Goal: Communication & Community: Share content

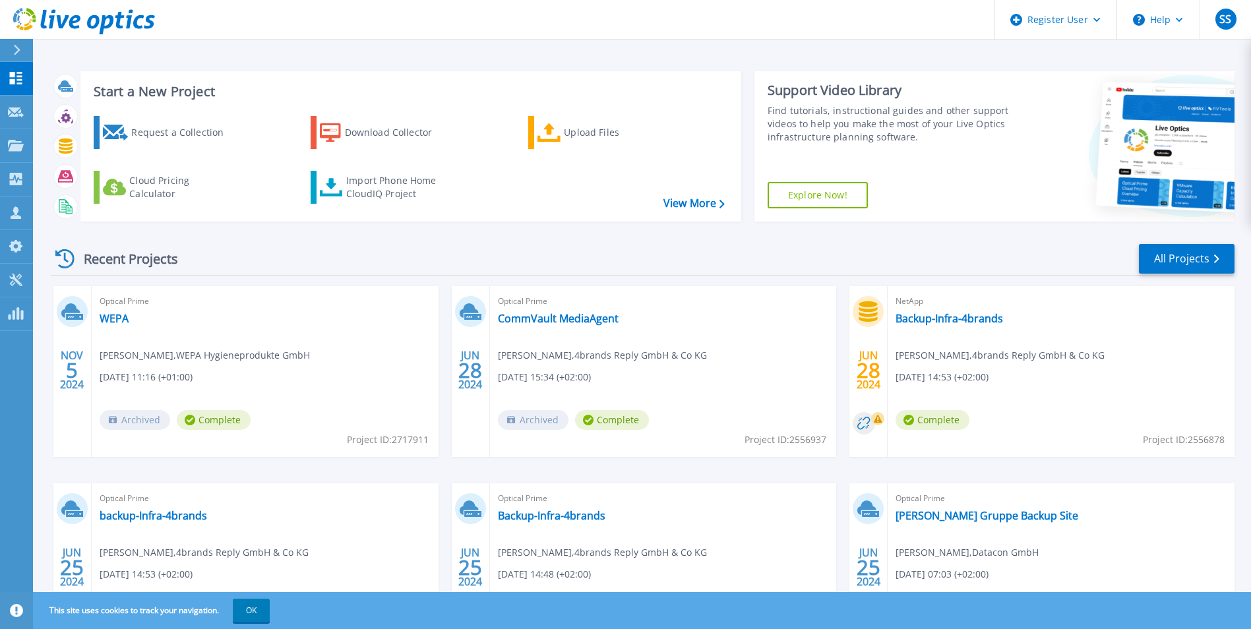
click at [232, 255] on div "Recent Projects All Projects" at bounding box center [643, 259] width 1184 height 33
click at [1175, 261] on link "All Projects" at bounding box center [1187, 259] width 96 height 30
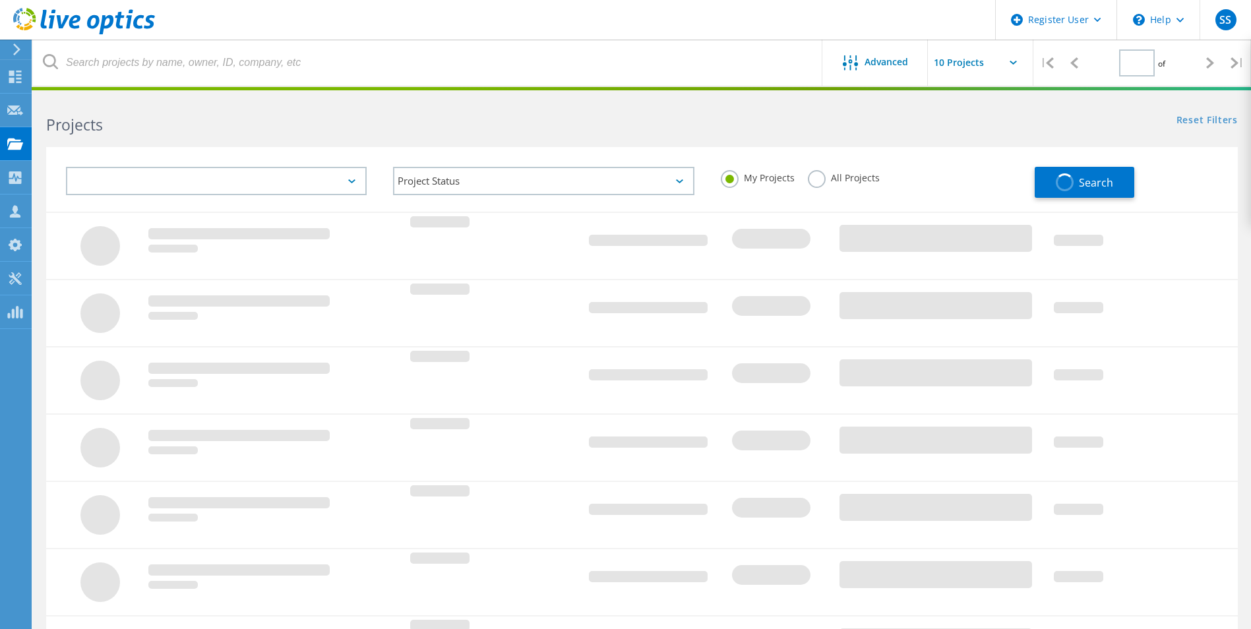
type input "1"
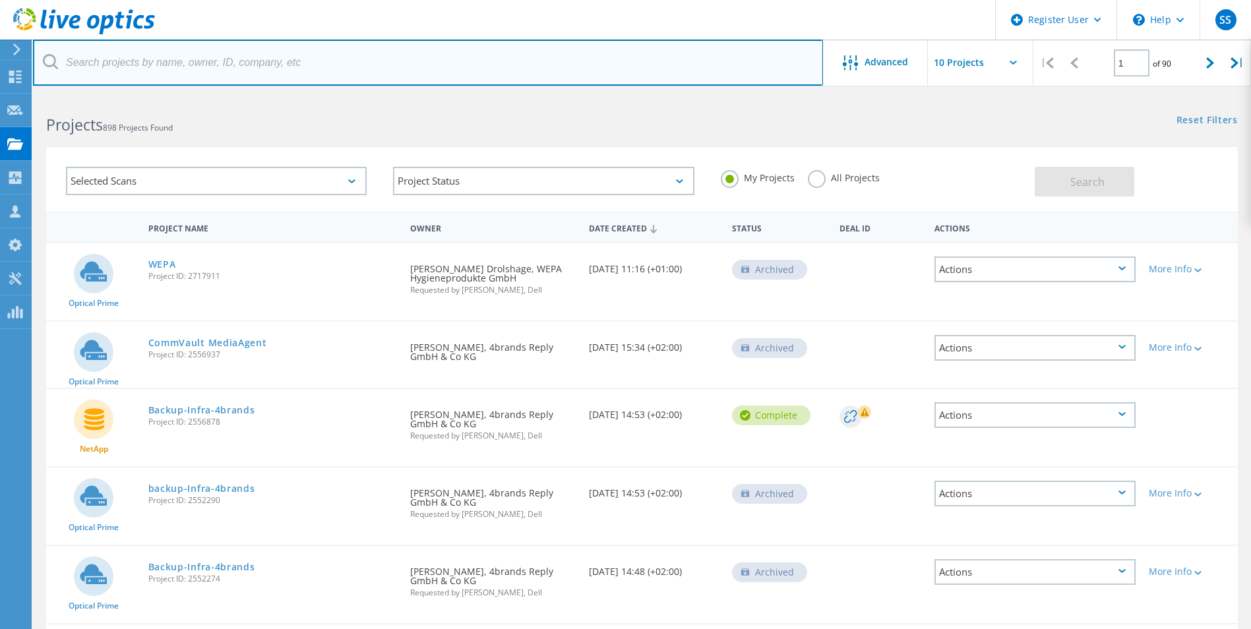
click at [216, 59] on input "text" at bounding box center [428, 63] width 790 height 46
type input "dspace"
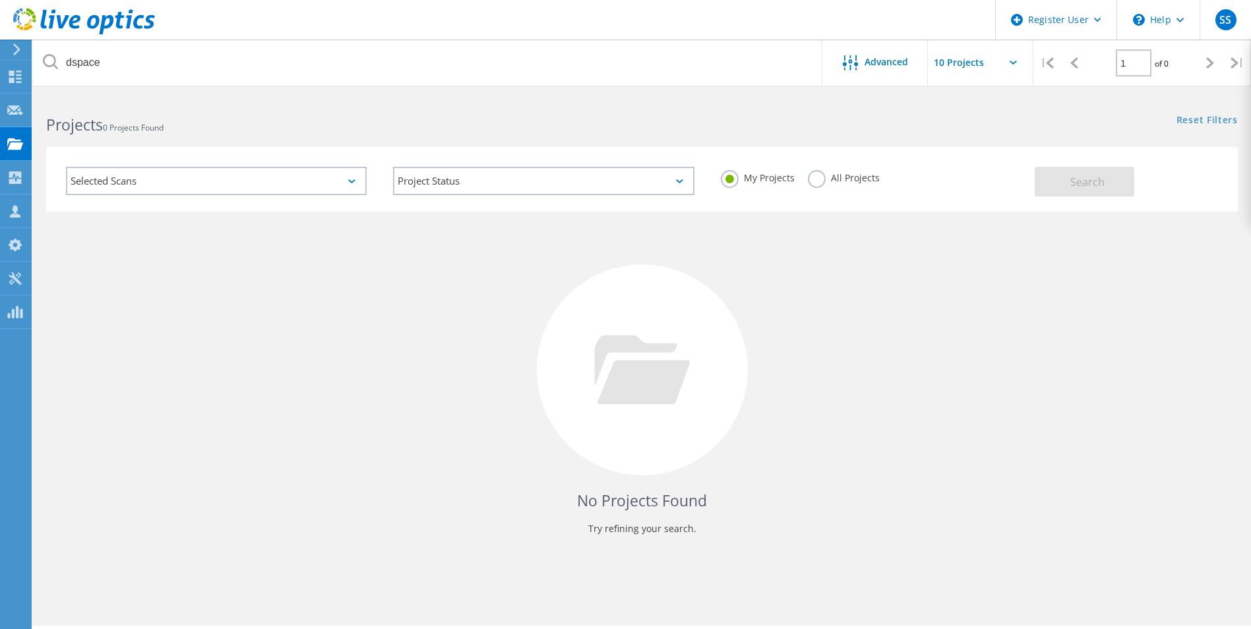
click at [816, 175] on label "All Projects" at bounding box center [844, 176] width 72 height 13
click at [0, 0] on input "All Projects" at bounding box center [0, 0] width 0 height 0
click at [1096, 183] on span "Search" at bounding box center [1088, 182] width 34 height 15
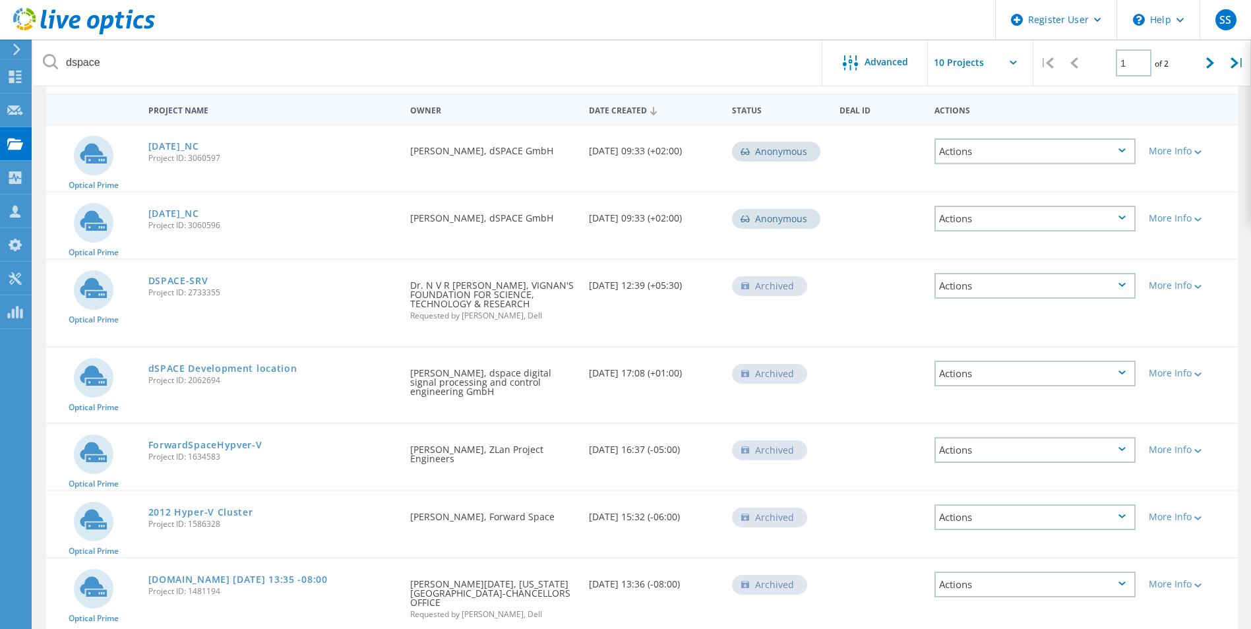
scroll to position [132, 0]
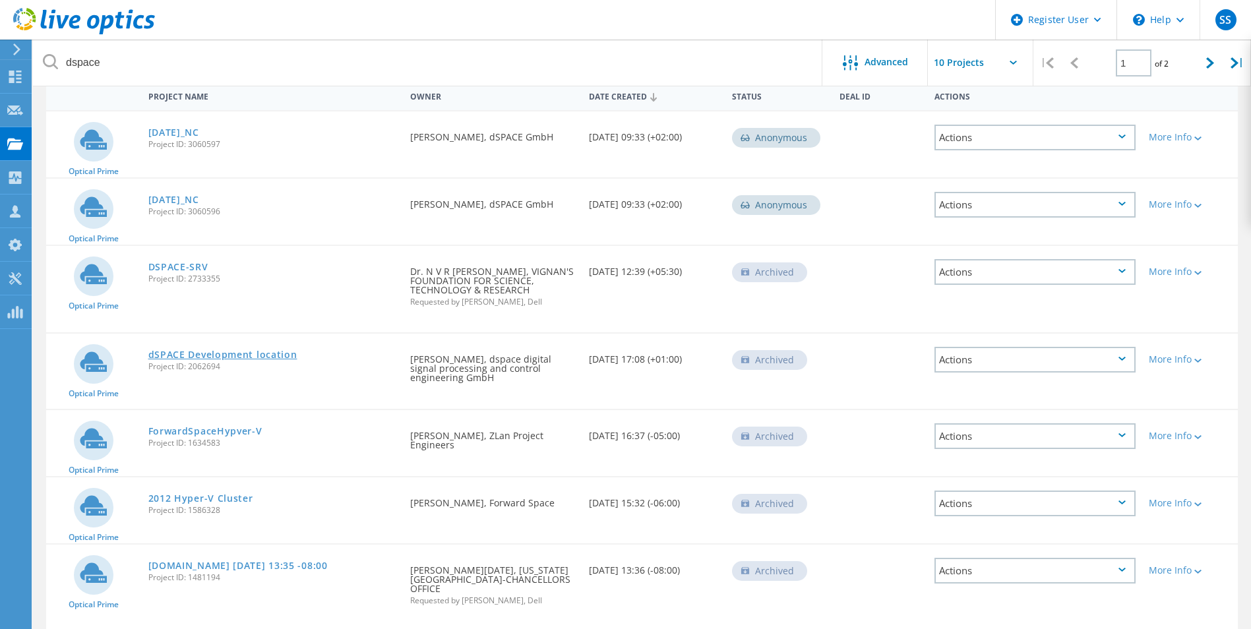
click at [282, 356] on link "dSPACE Development location" at bounding box center [222, 354] width 149 height 9
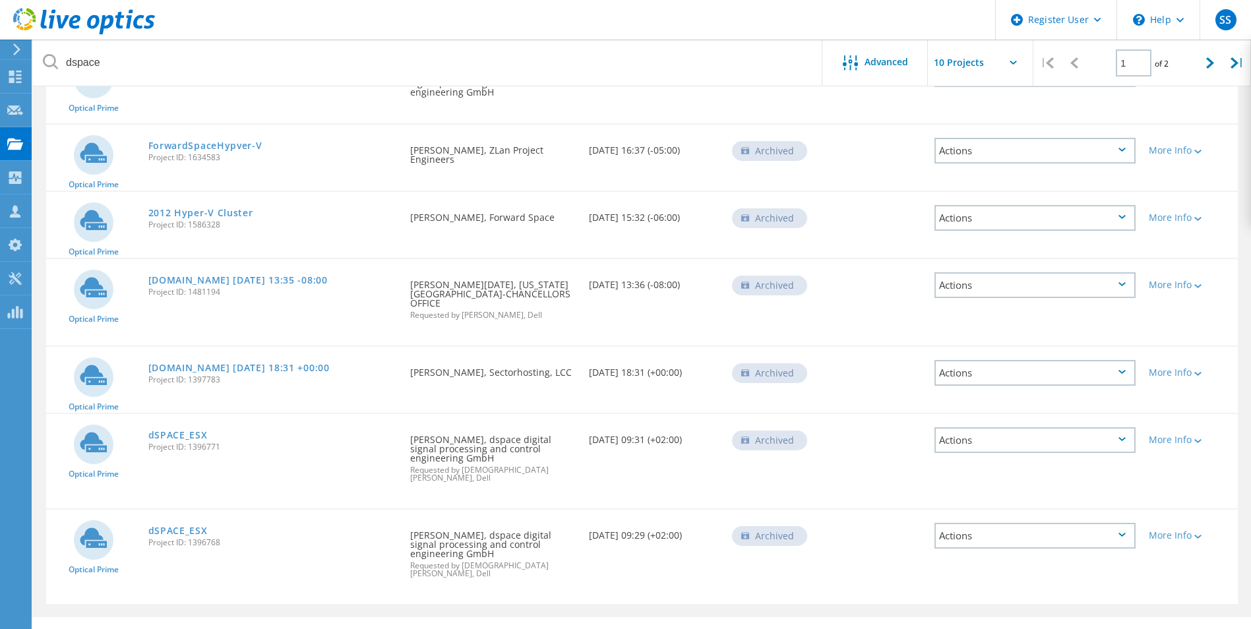
scroll to position [420, 0]
click at [194, 428] on link "dSPACE_ESX" at bounding box center [177, 432] width 59 height 9
click at [181, 524] on link "dSPACE_ESX" at bounding box center [177, 528] width 59 height 9
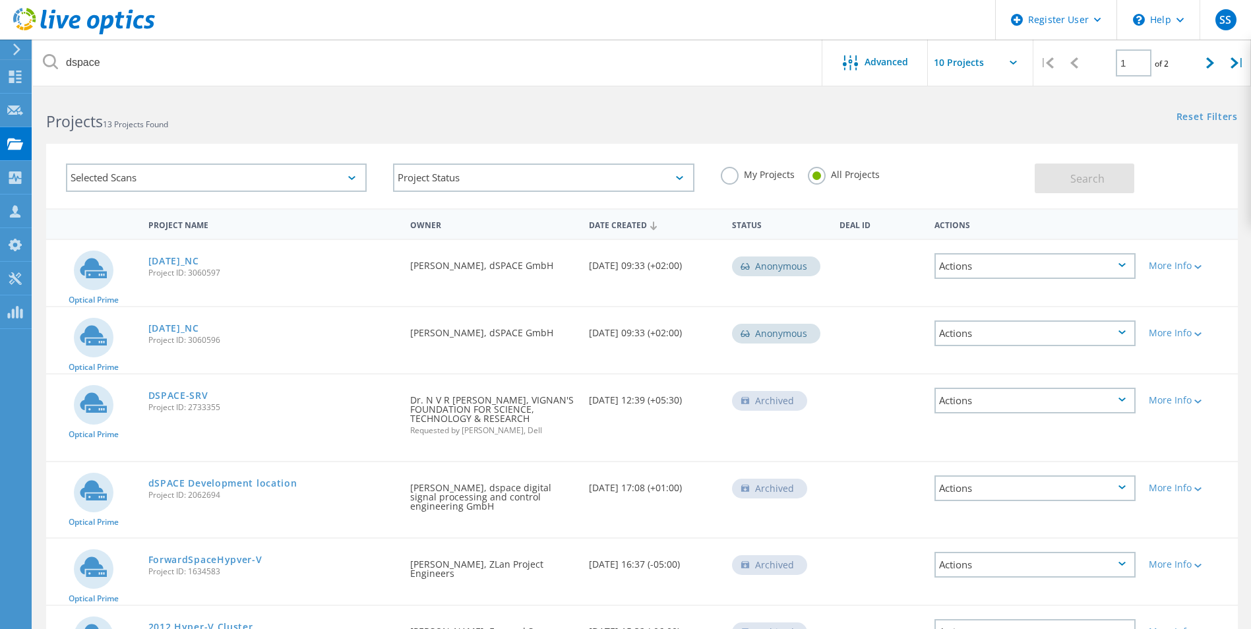
scroll to position [0, 0]
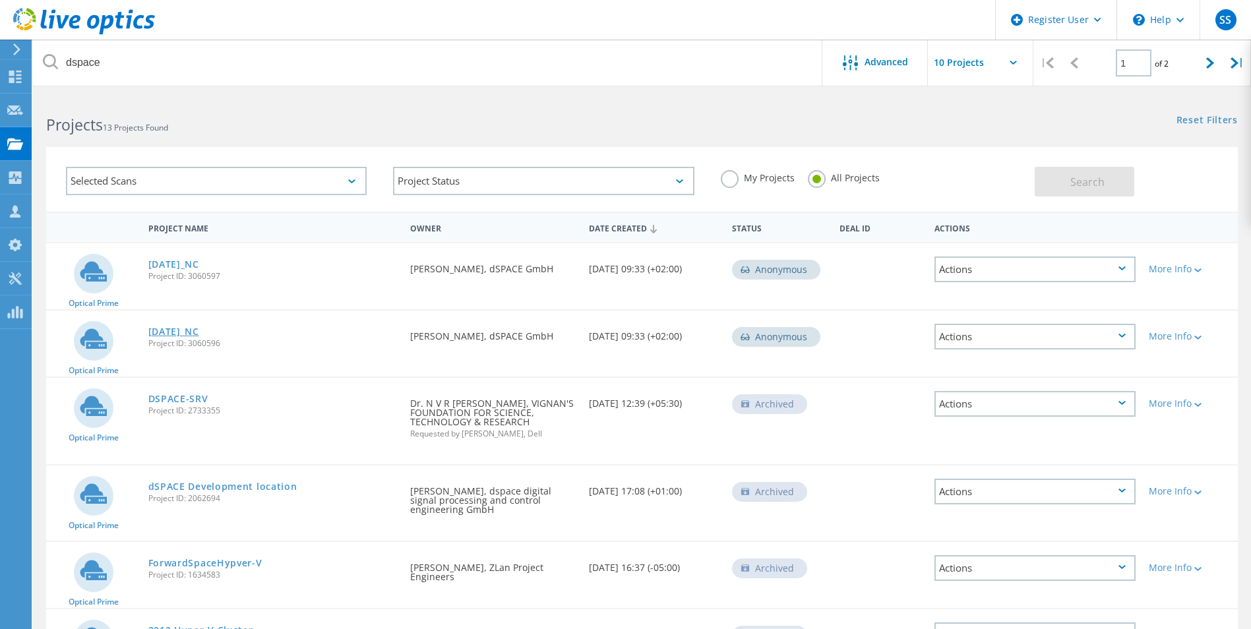
click at [172, 332] on link "[DATE]_NC" at bounding box center [173, 331] width 51 height 9
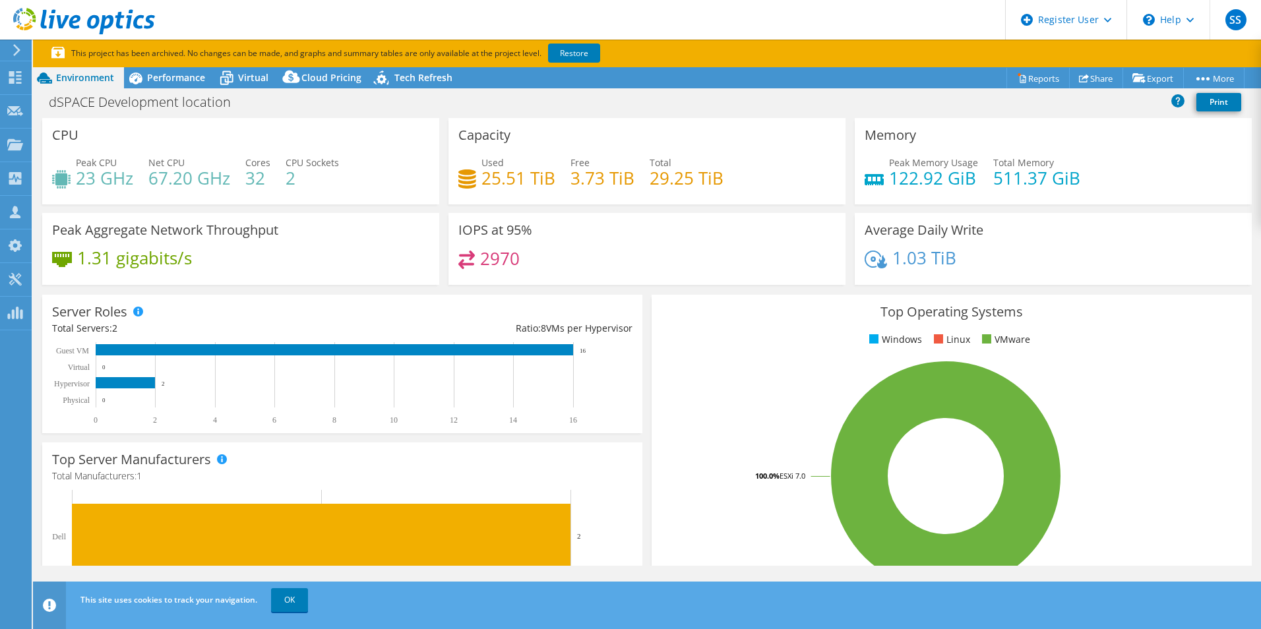
select select "USD"
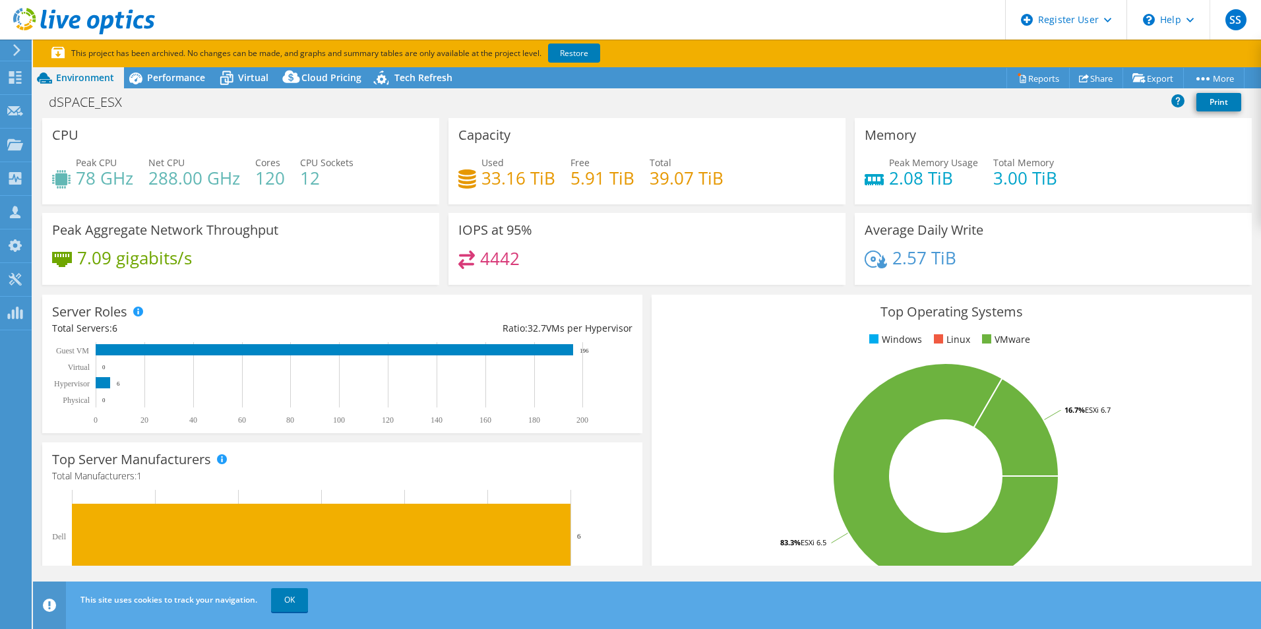
select select "USD"
click at [181, 77] on span "Performance" at bounding box center [176, 77] width 58 height 13
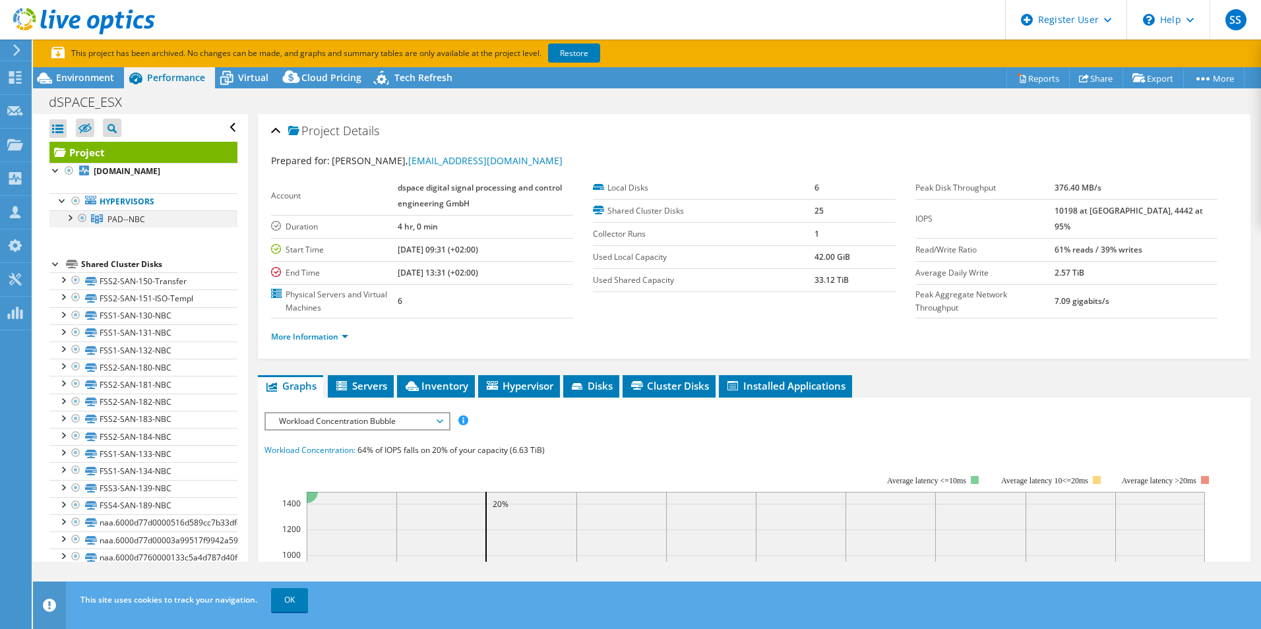
click at [69, 218] on div at bounding box center [69, 216] width 13 height 13
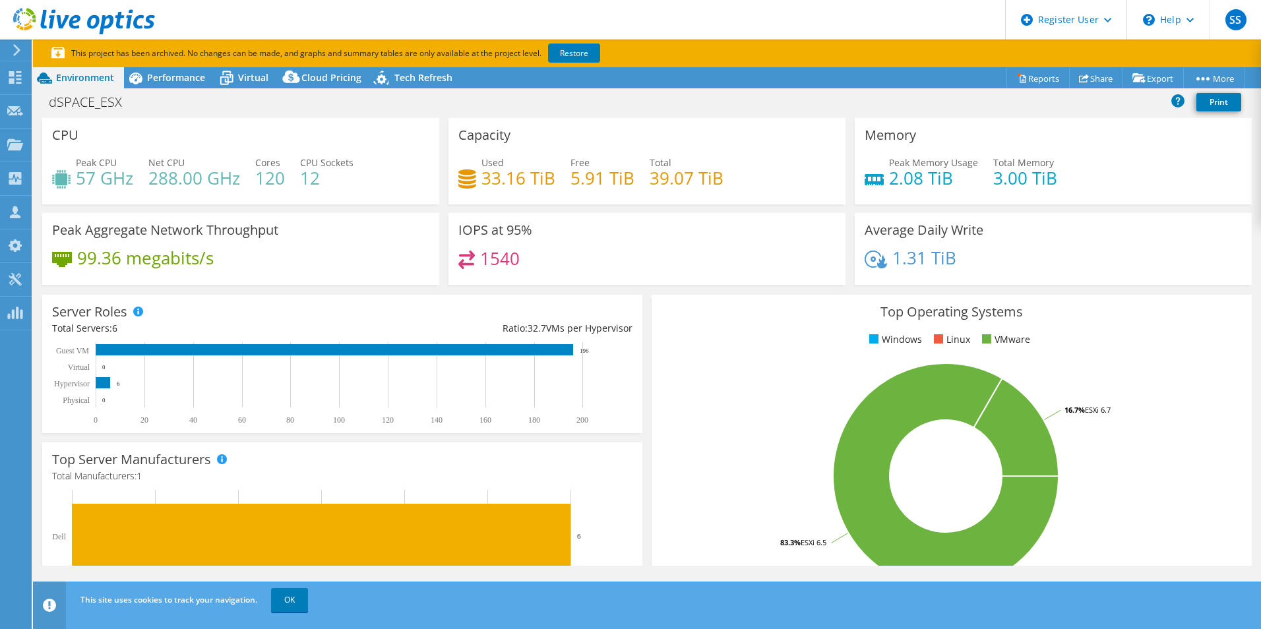
select select "USD"
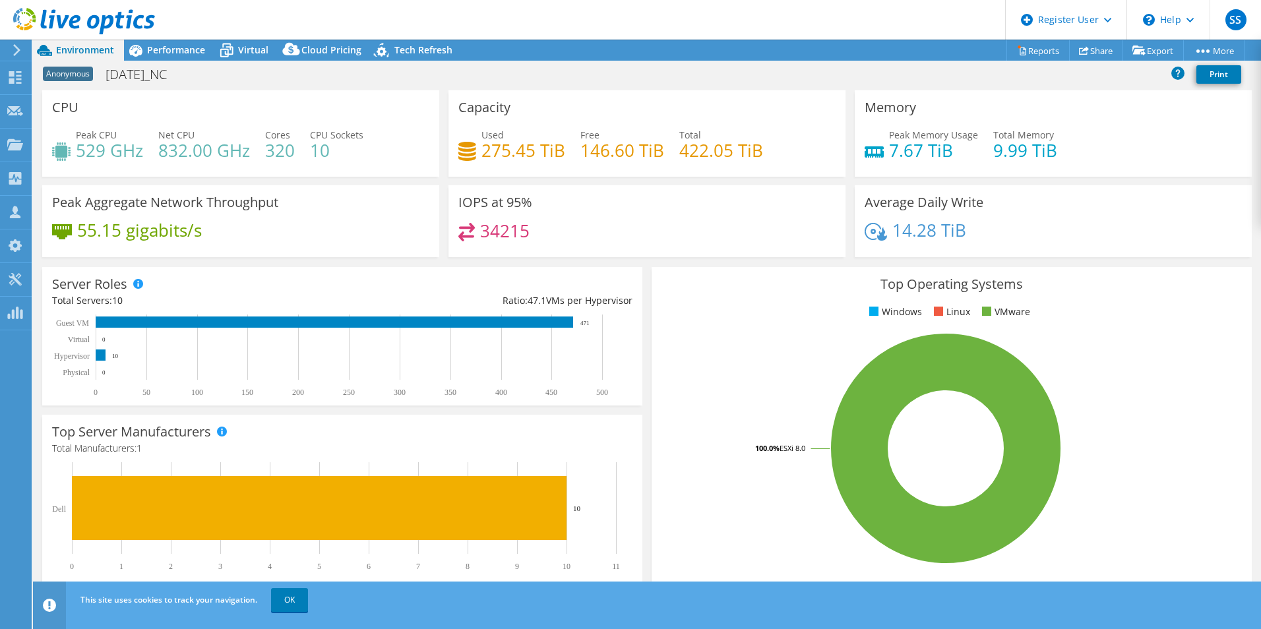
select select "USD"
click at [178, 49] on span "Performance" at bounding box center [176, 50] width 58 height 13
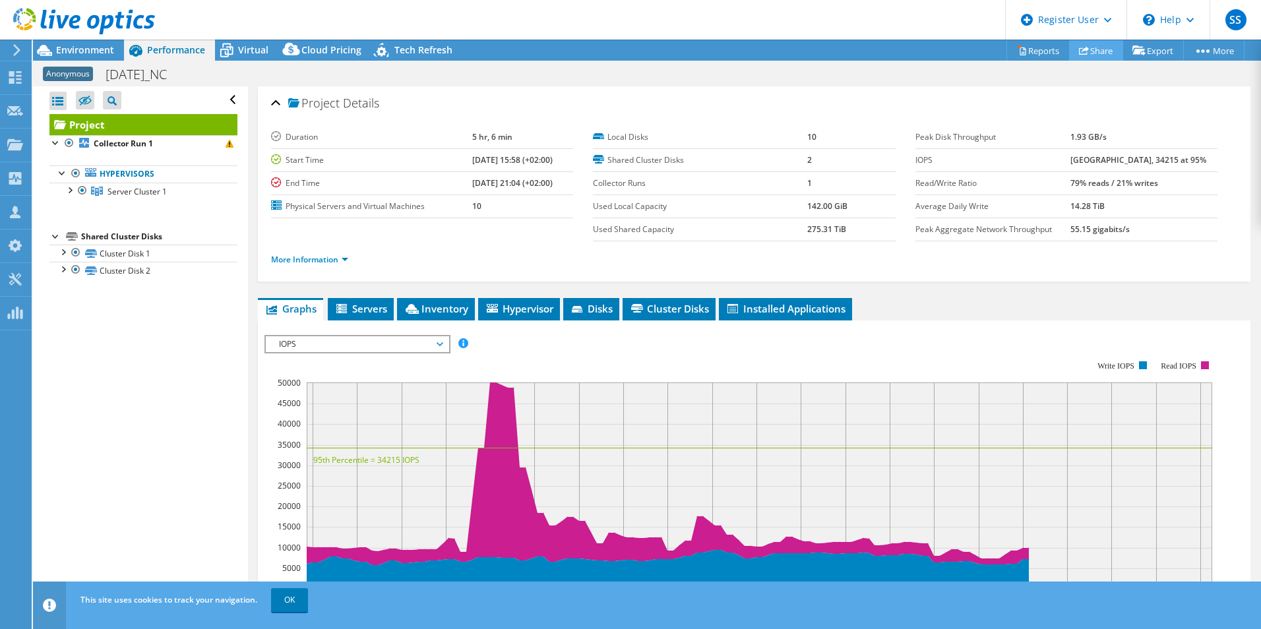
click at [1081, 58] on link "Share" at bounding box center [1096, 50] width 54 height 20
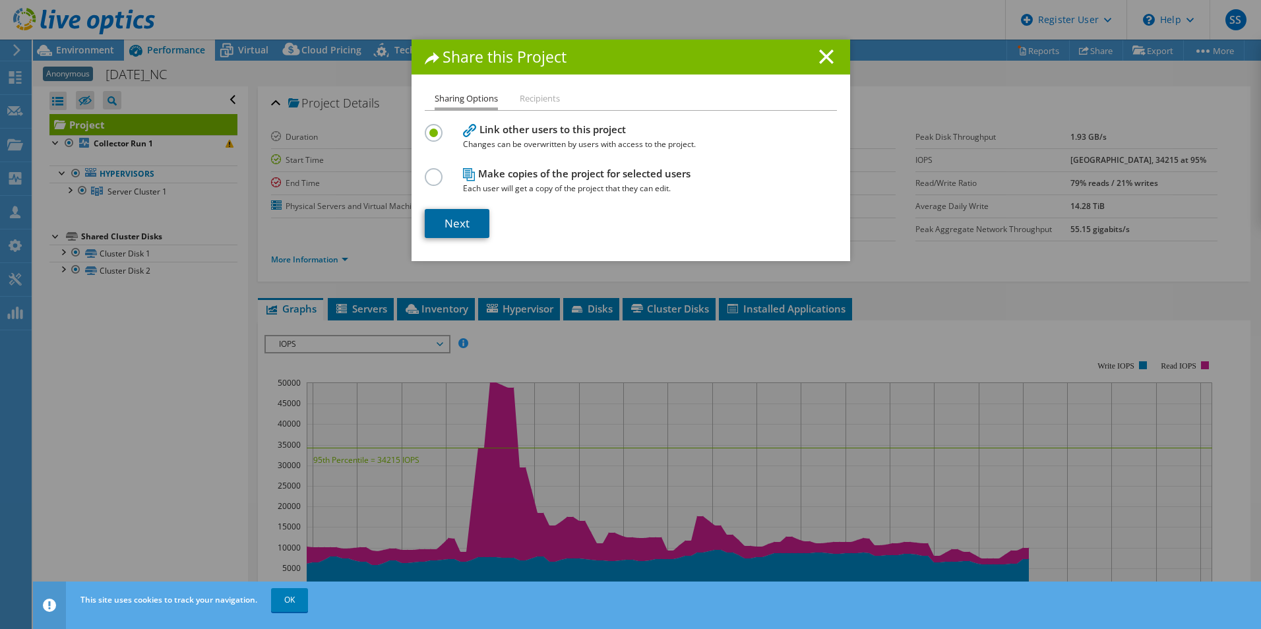
click at [456, 224] on link "Next" at bounding box center [457, 223] width 65 height 29
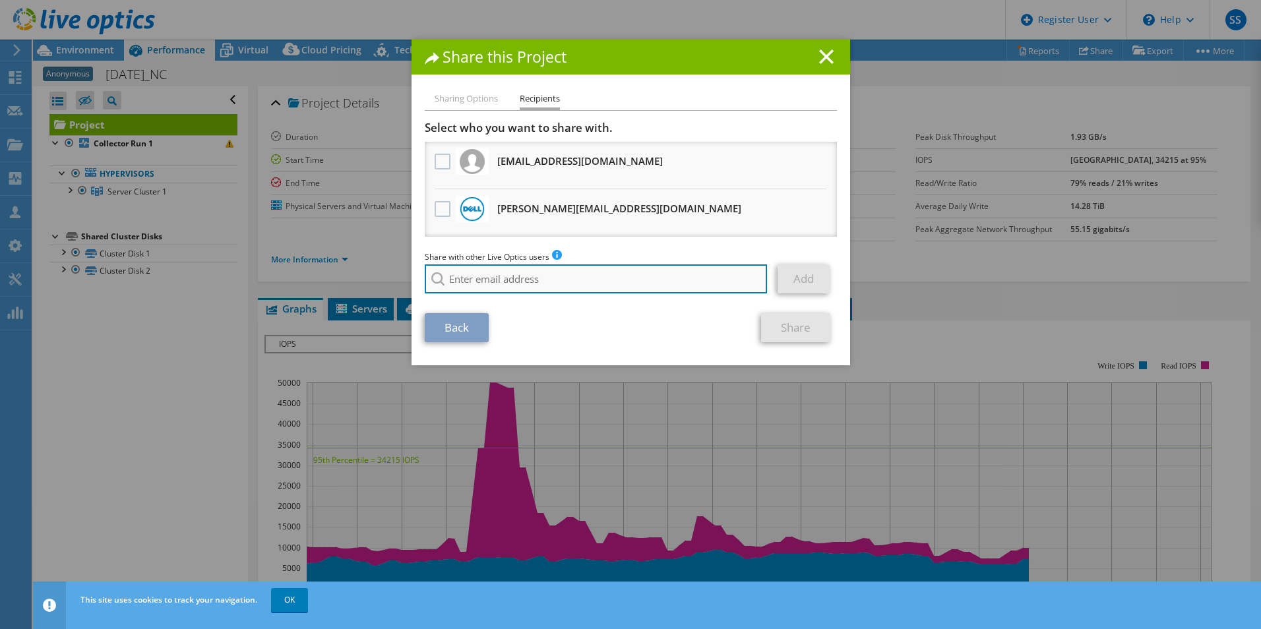
click at [478, 278] on input "search" at bounding box center [596, 279] width 343 height 29
click at [499, 294] on li "[PERSON_NAME][EMAIL_ADDRESS][DOMAIN_NAME]" at bounding box center [528, 288] width 206 height 16
type input "[PERSON_NAME][EMAIL_ADDRESS][DOMAIN_NAME]"
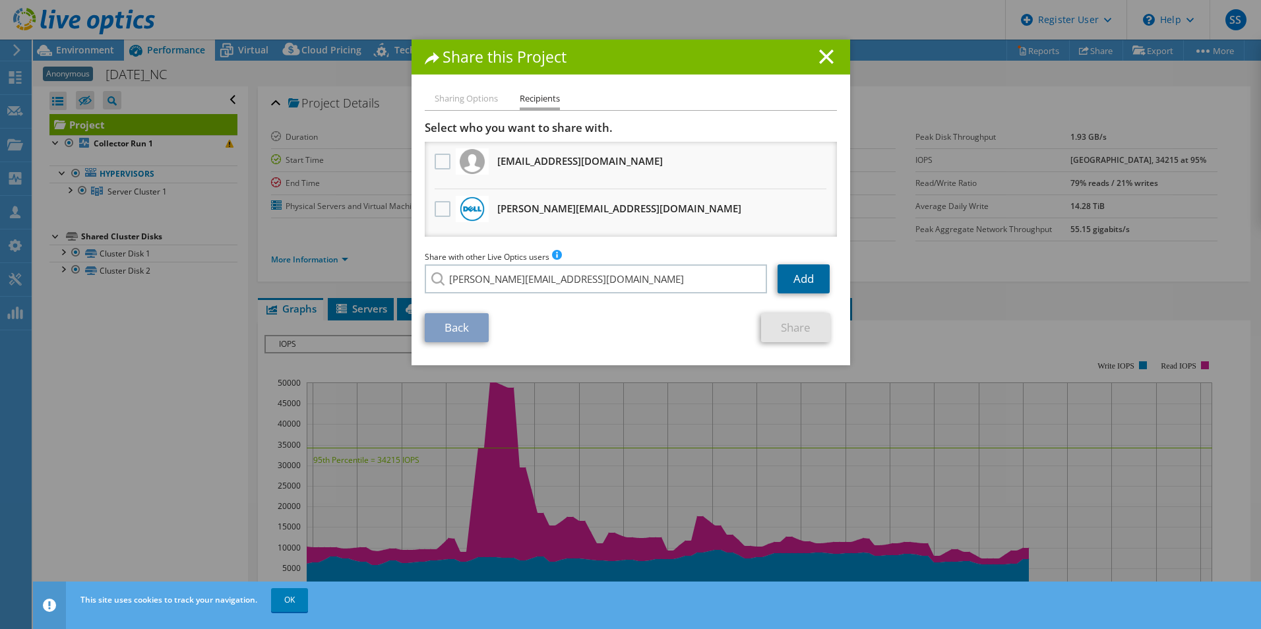
click at [803, 285] on link "Add" at bounding box center [804, 279] width 52 height 29
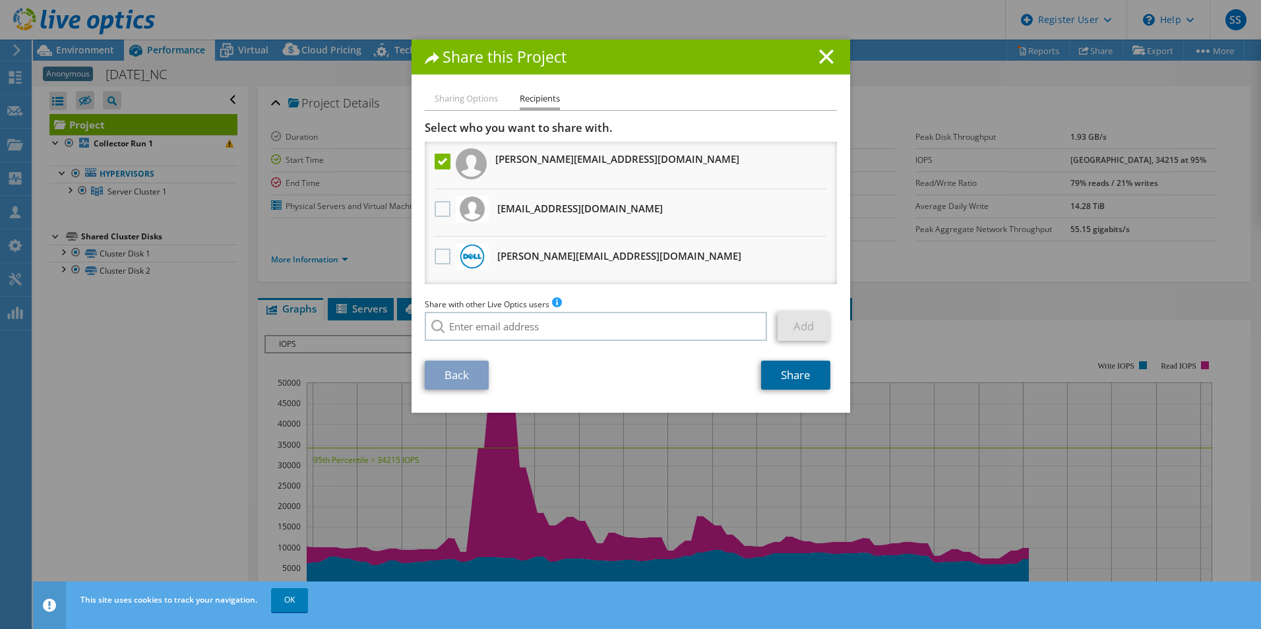
click at [770, 378] on link "Share" at bounding box center [795, 375] width 69 height 29
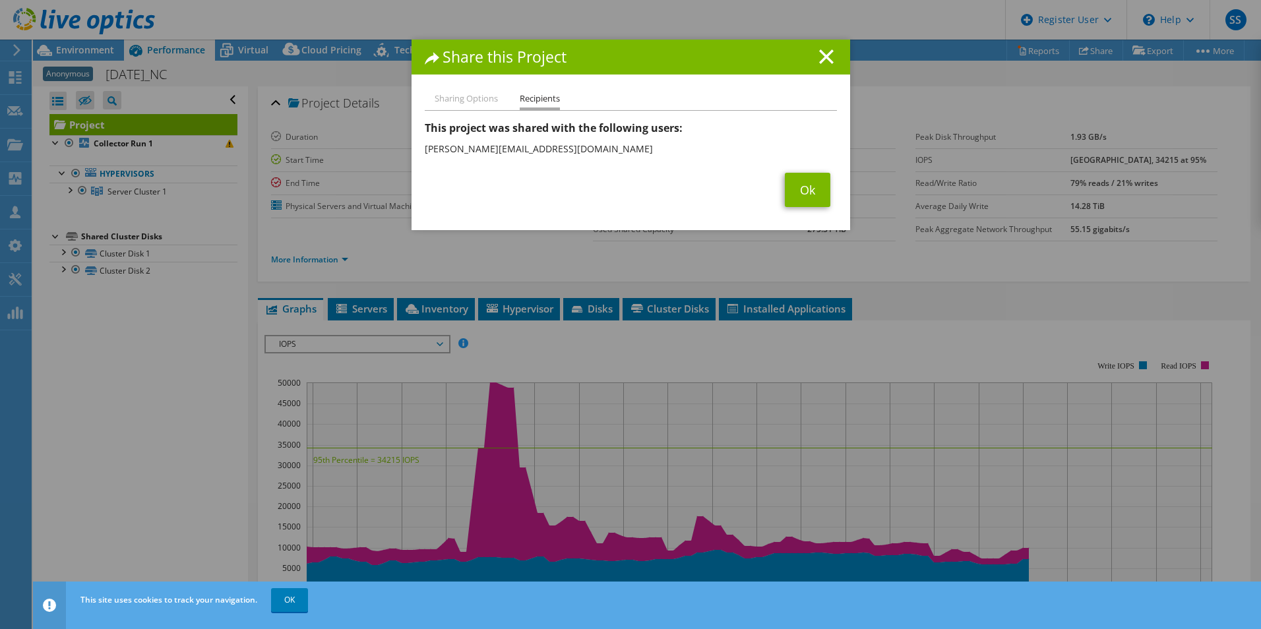
click at [829, 51] on h1 "Share this Project" at bounding box center [631, 56] width 412 height 15
click at [820, 54] on line at bounding box center [826, 56] width 13 height 13
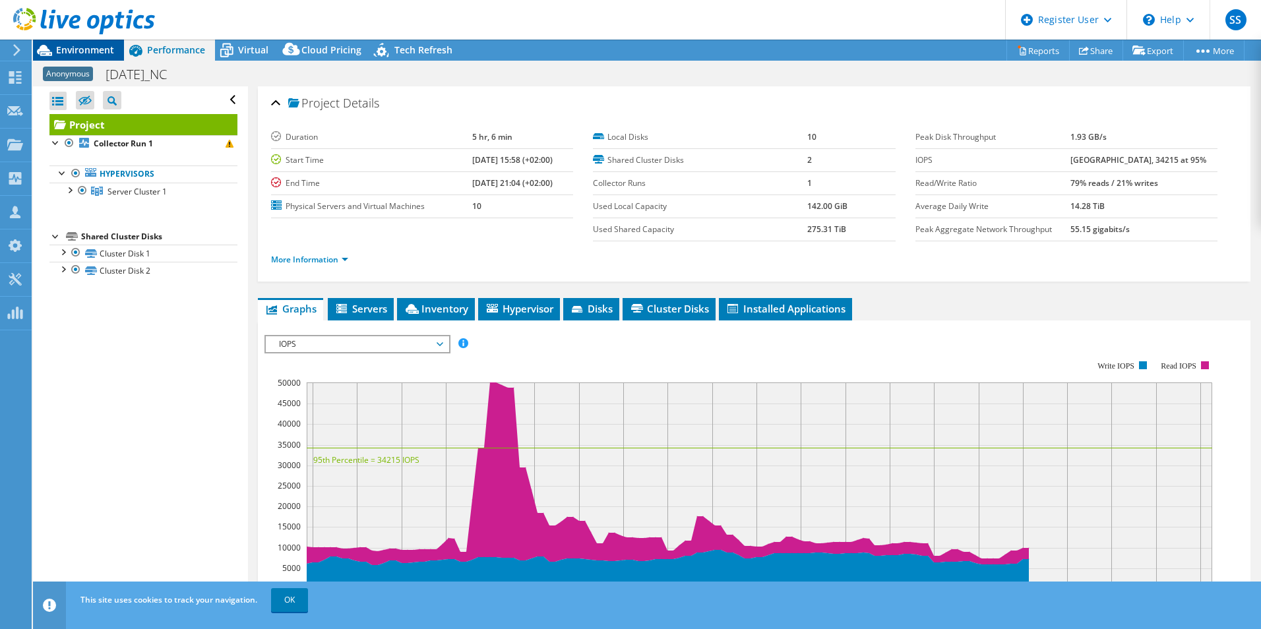
click at [98, 47] on span "Environment" at bounding box center [85, 50] width 58 height 13
